Goal: Find specific fact: Find contact information

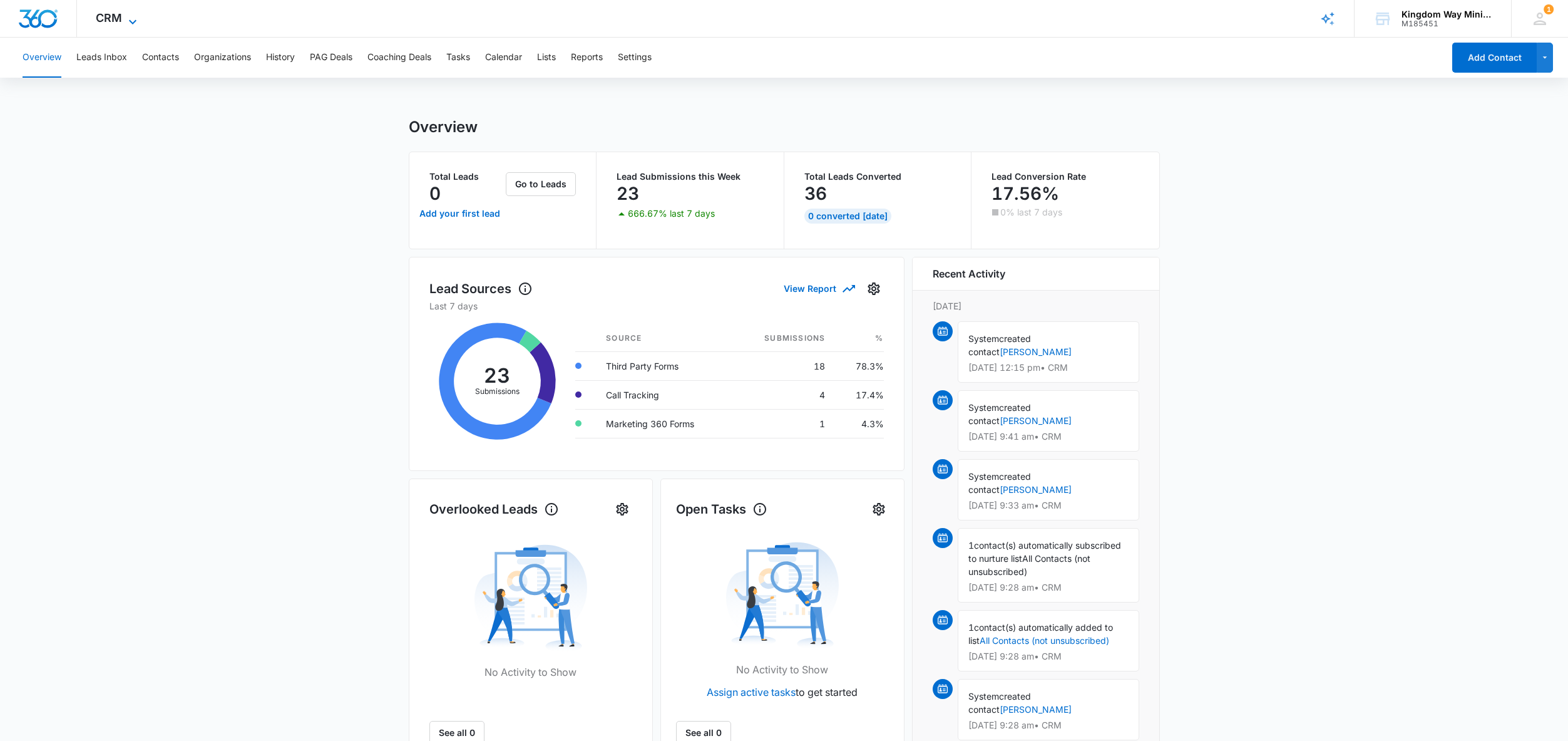
click at [104, 19] on span "CRM" at bounding box center [108, 18] width 26 height 13
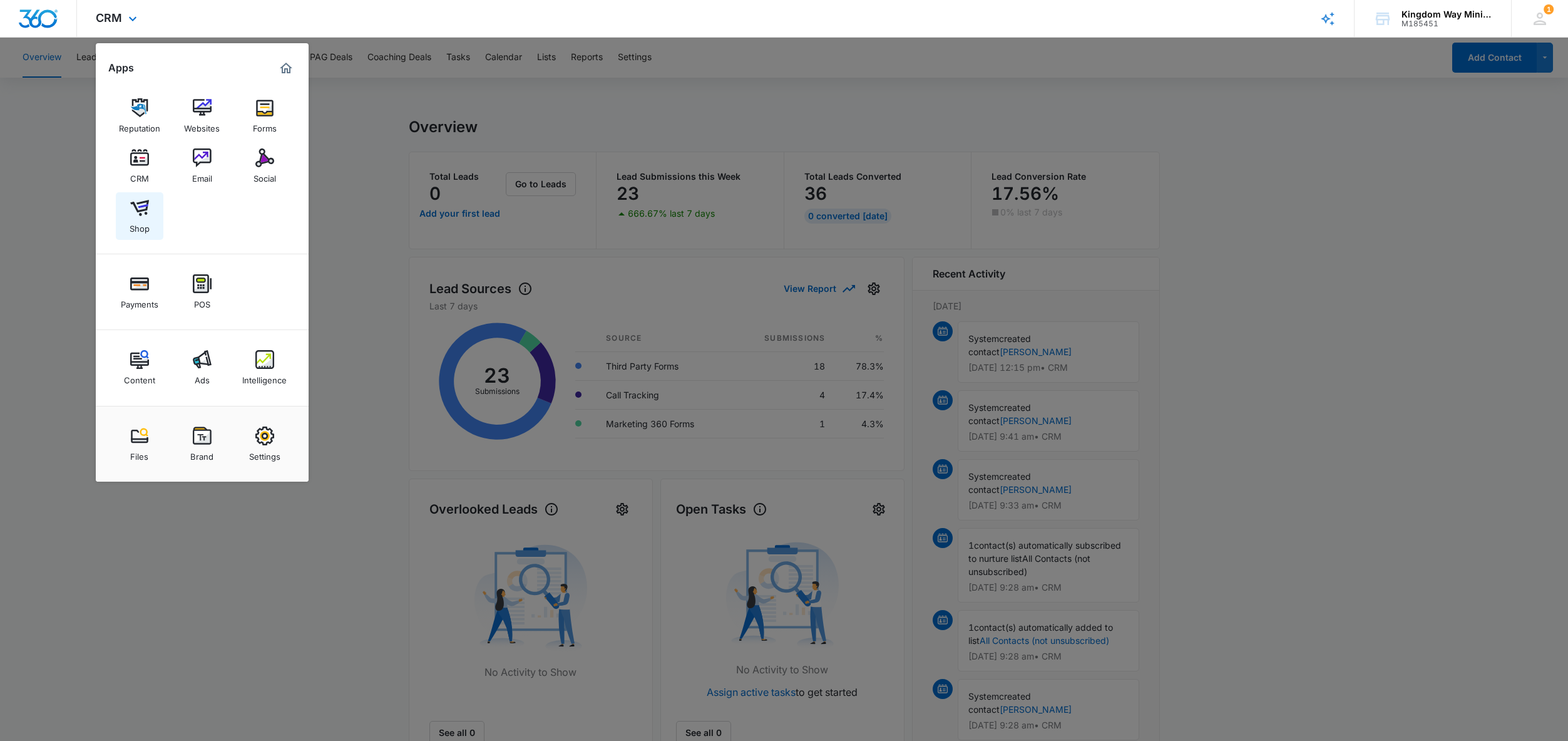
click at [149, 213] on link "Shop" at bounding box center [140, 216] width 48 height 48
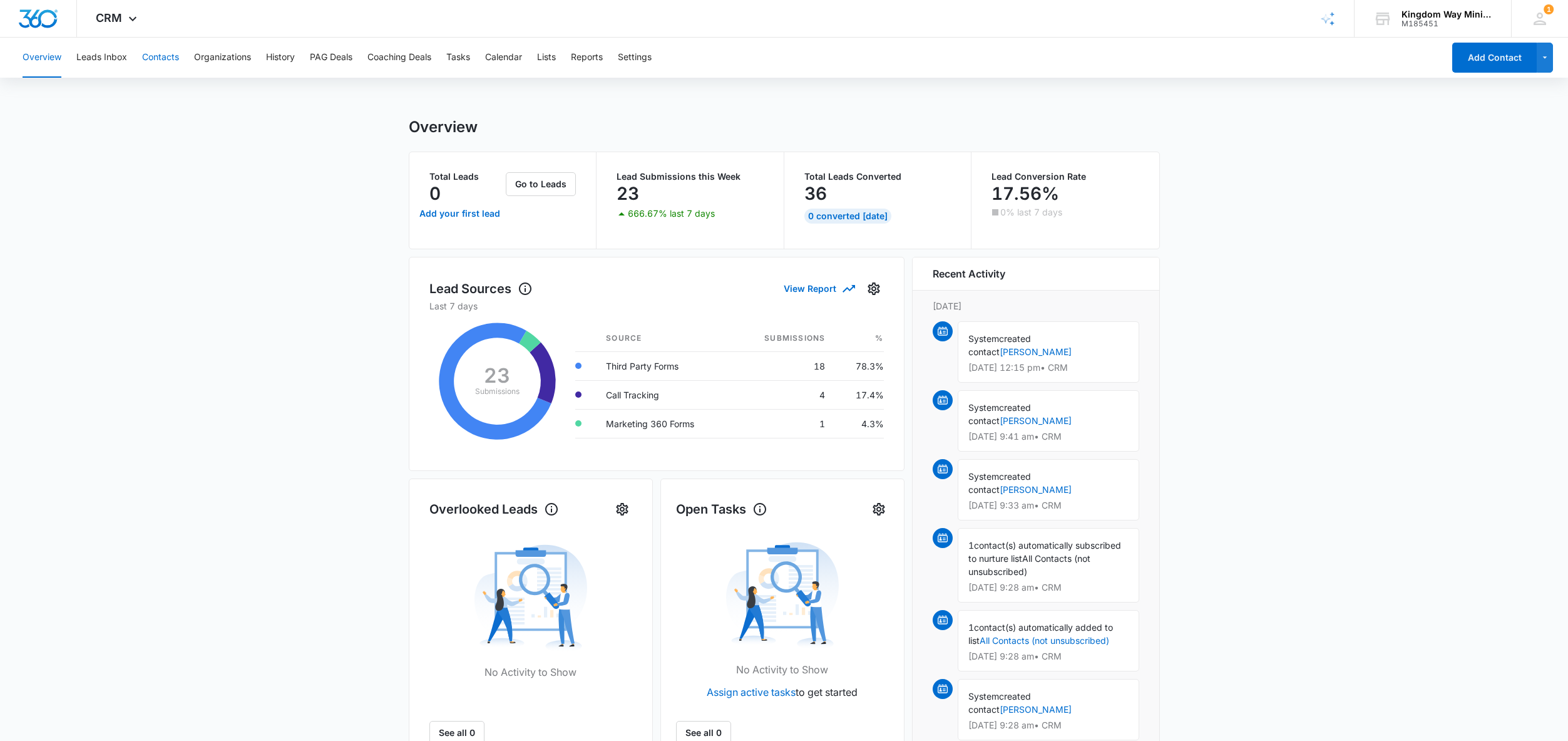
click at [149, 59] on button "Contacts" at bounding box center [161, 58] width 37 height 40
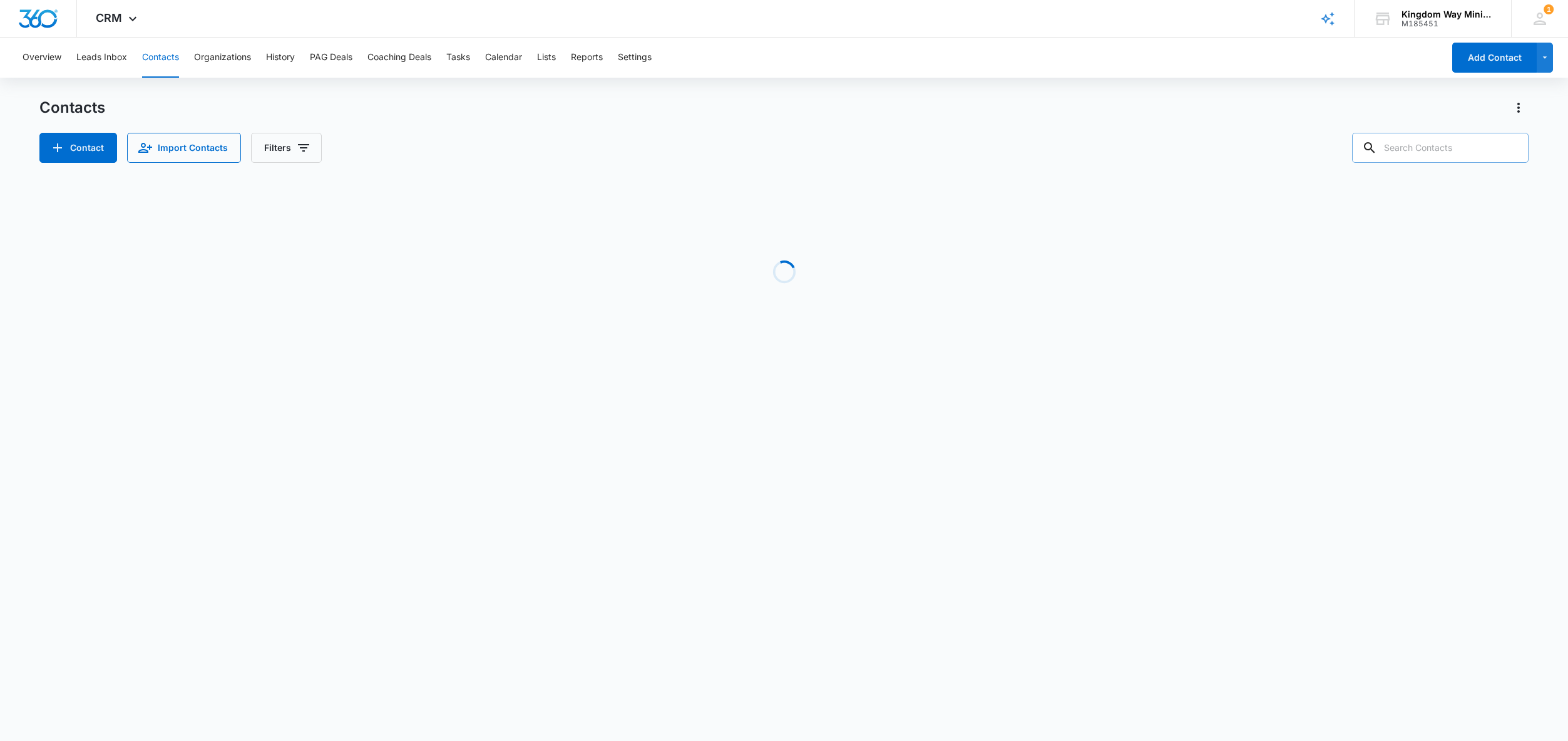
click at [1421, 149] on input "text" at bounding box center [1440, 148] width 177 height 30
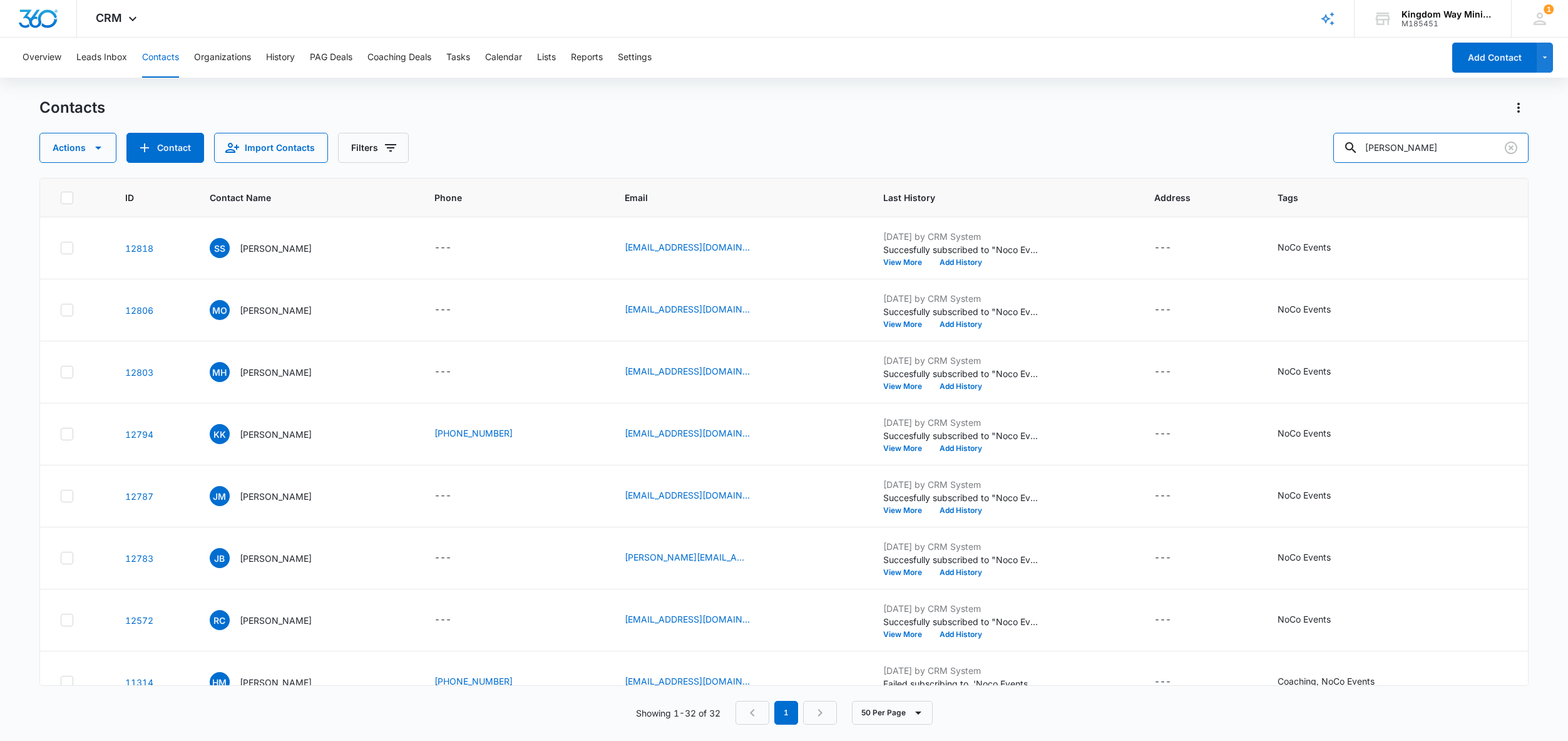
drag, startPoint x: 1452, startPoint y: 152, endPoint x: 1333, endPoint y: 143, distance: 119.3
click at [1334, 143] on div "Actions Contact Import Contacts Filters [PERSON_NAME]" at bounding box center [784, 148] width 1490 height 30
type input "[PERSON_NAME]"
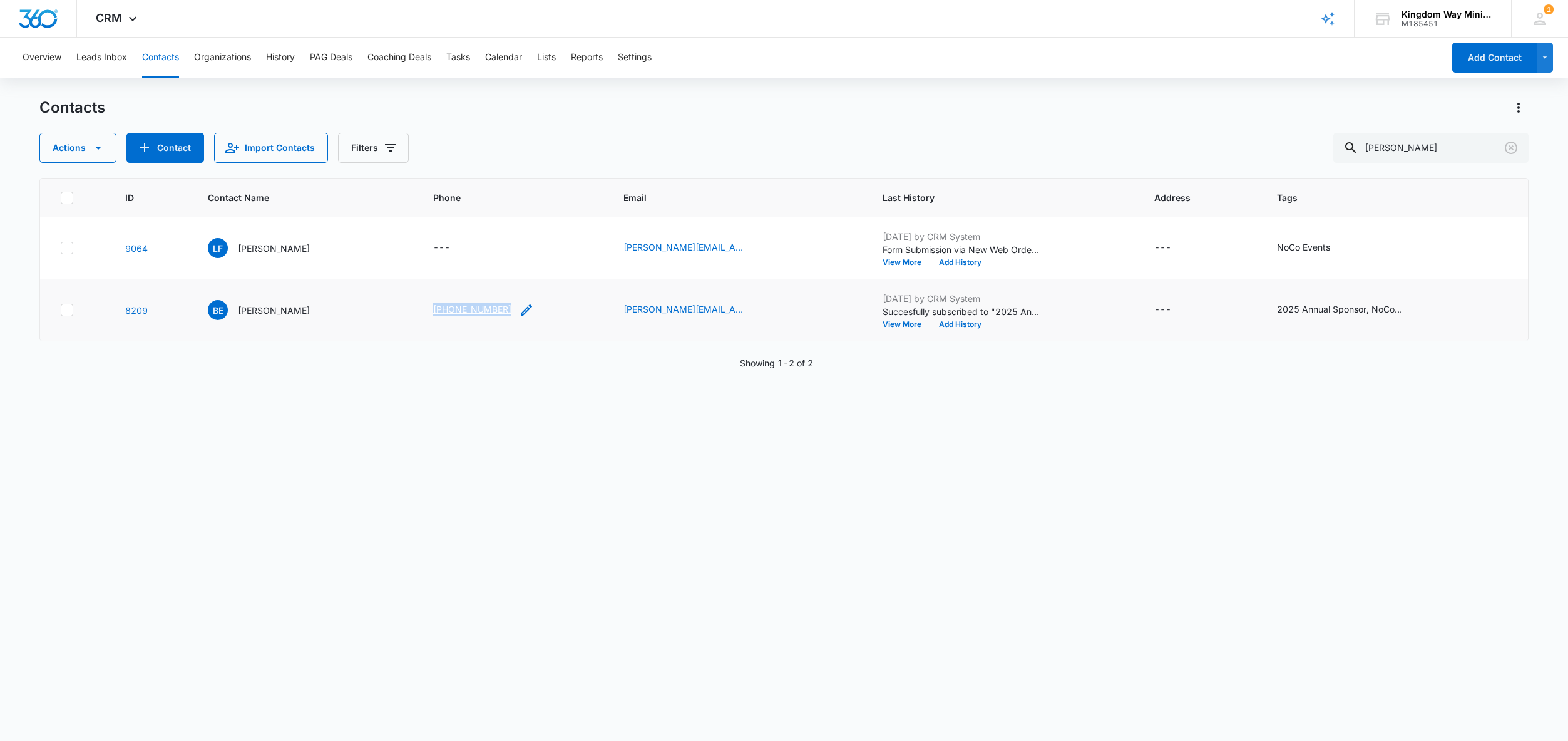
copy link "[PHONE_NUMBER]"
